Goal: Navigation & Orientation: Find specific page/section

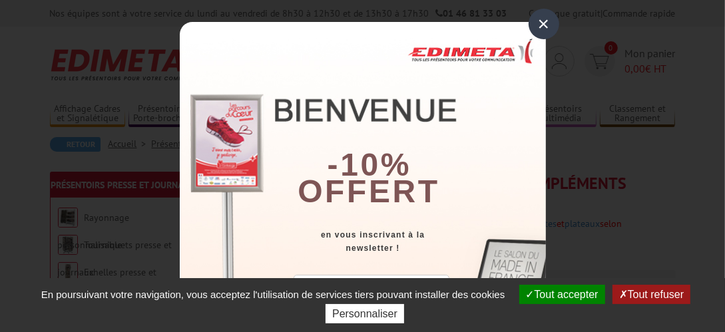
click at [540, 26] on div "×" at bounding box center [543, 24] width 31 height 31
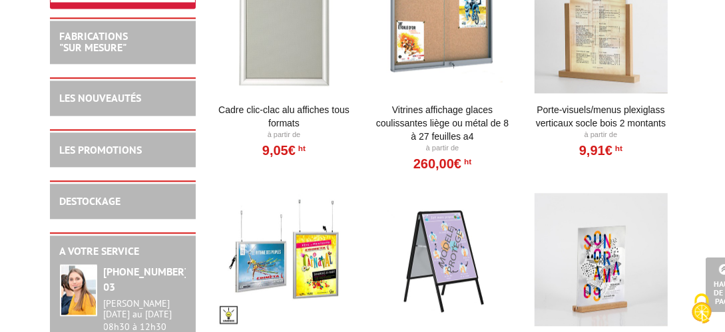
scroll to position [1970, 0]
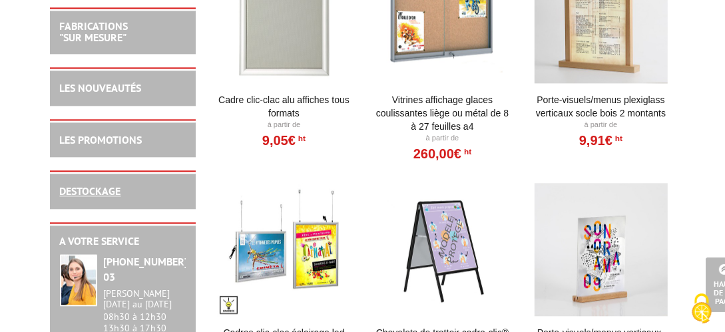
click at [118, 189] on link "DESTOCKAGE" at bounding box center [90, 190] width 61 height 13
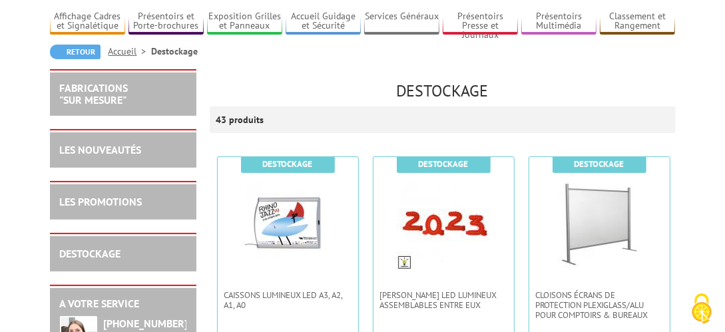
scroll to position [93, 0]
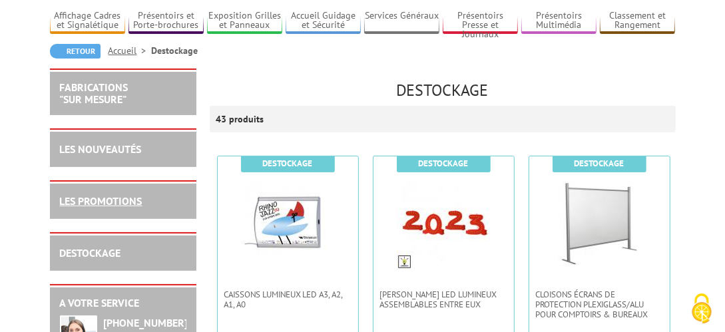
click at [108, 201] on link "LES PROMOTIONS" at bounding box center [101, 200] width 83 height 13
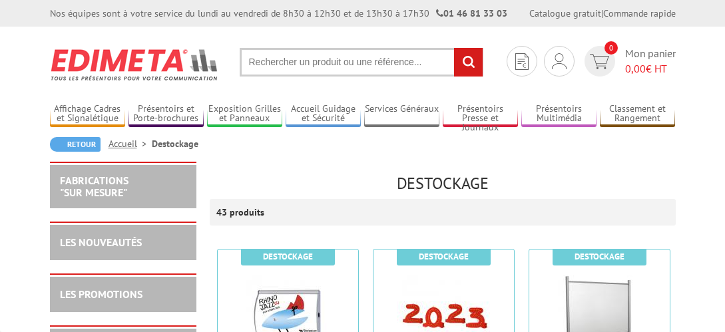
scroll to position [93, 0]
